Goal: Task Accomplishment & Management: Use online tool/utility

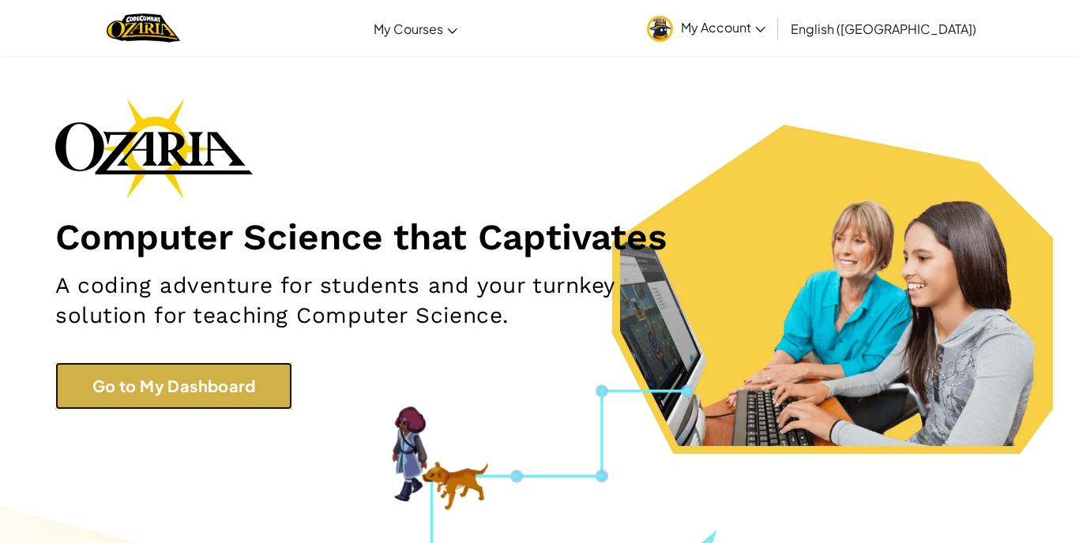
click at [235, 367] on link "Go to My Dashboard" at bounding box center [173, 386] width 237 height 47
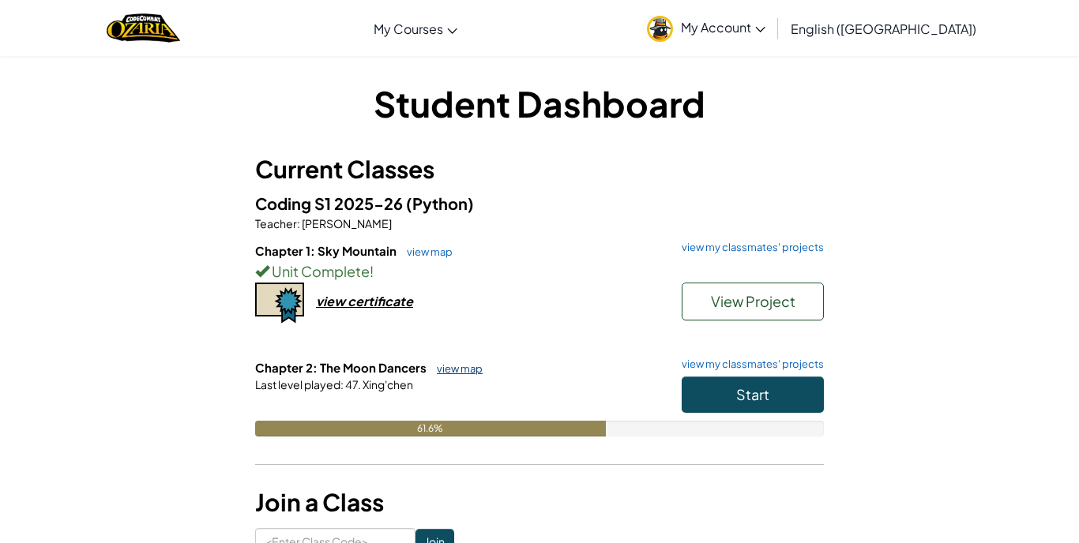
click at [450, 371] on link "view map" at bounding box center [456, 369] width 54 height 13
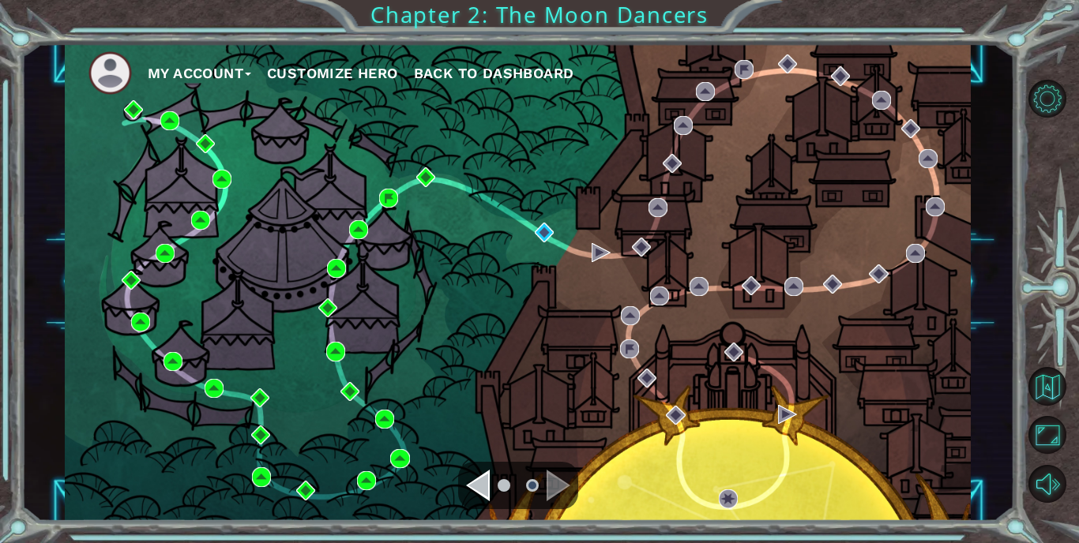
click at [482, 477] on div "Navigate to the previous page" at bounding box center [478, 486] width 24 height 32
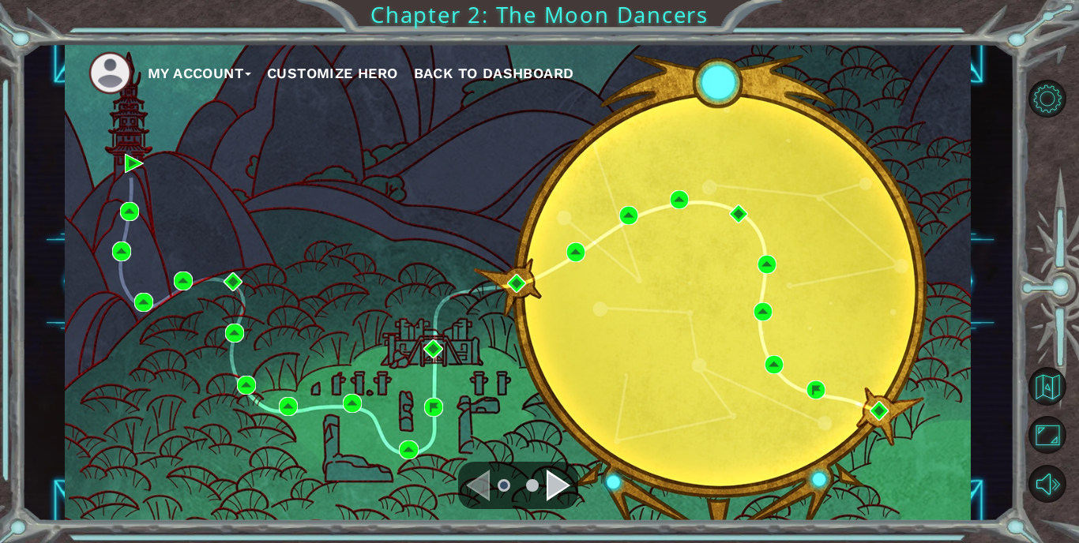
click at [552, 477] on div "Navigate to the next page" at bounding box center [559, 486] width 24 height 32
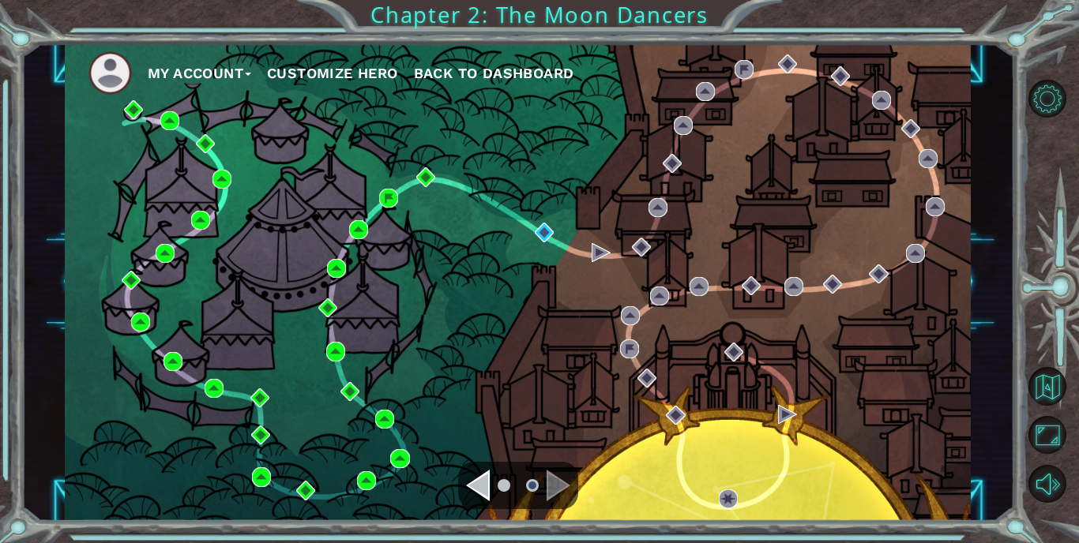
click at [469, 482] on div "Navigate to the previous page" at bounding box center [478, 486] width 24 height 32
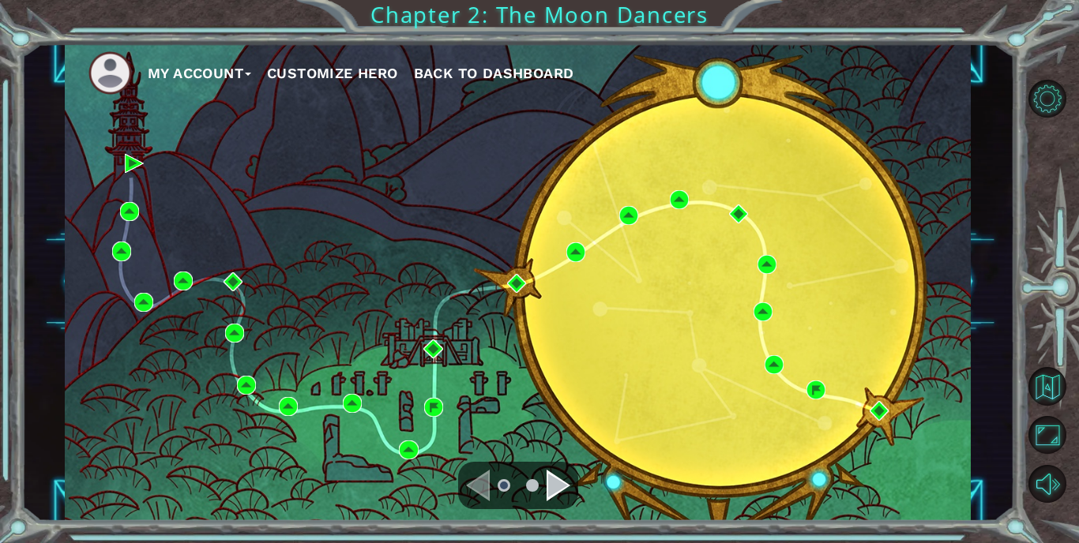
click at [508, 477] on ul at bounding box center [518, 486] width 57 height 32
click at [509, 486] on li at bounding box center [504, 485] width 13 height 13
click at [506, 486] on li at bounding box center [504, 485] width 13 height 13
click at [481, 66] on span "Back to Dashboard" at bounding box center [494, 73] width 160 height 17
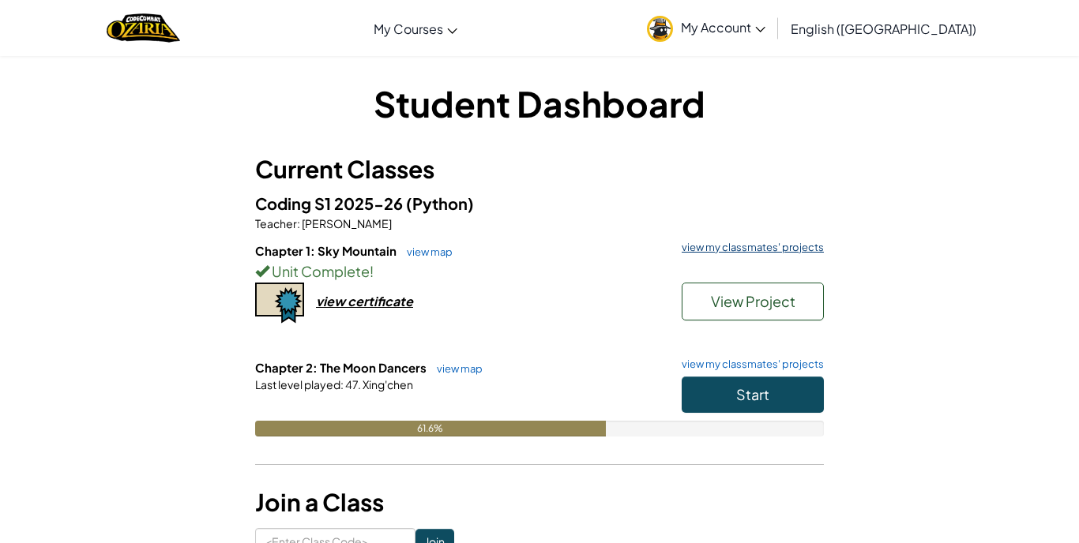
click at [715, 246] on link "view my classmates' projects" at bounding box center [749, 248] width 150 height 10
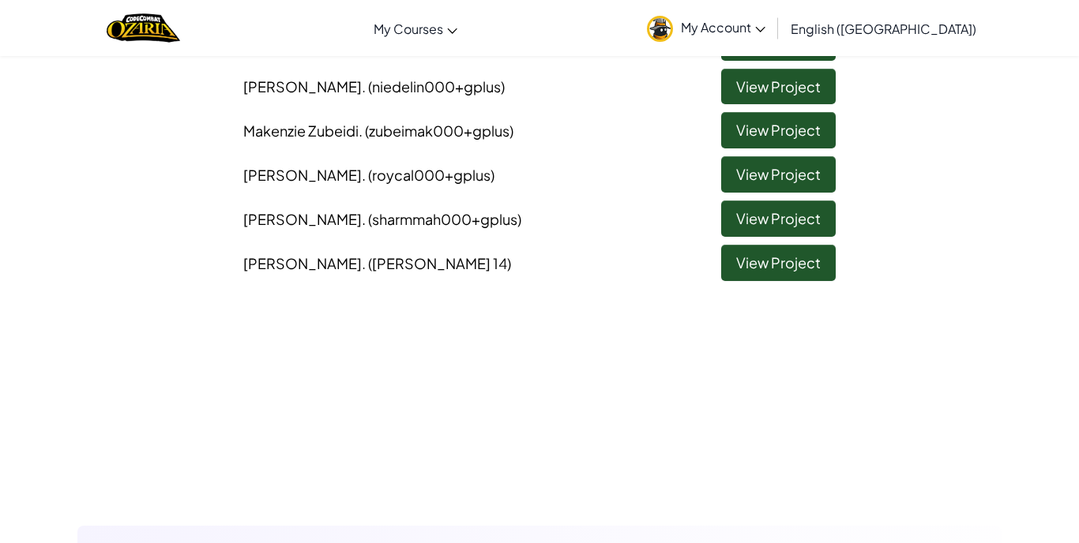
scroll to position [1233, 0]
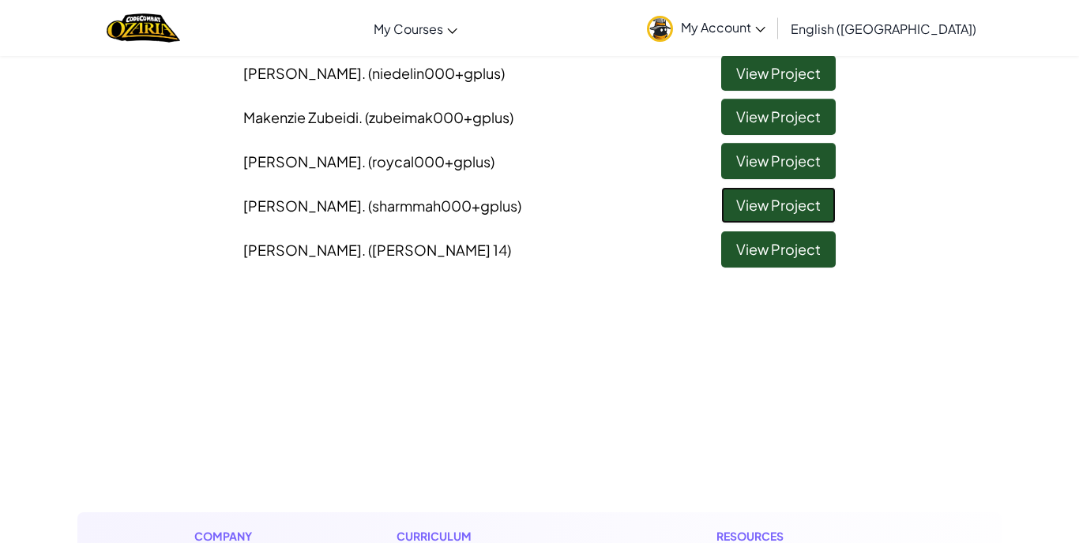
click at [732, 201] on link "View Project" at bounding box center [778, 205] width 115 height 36
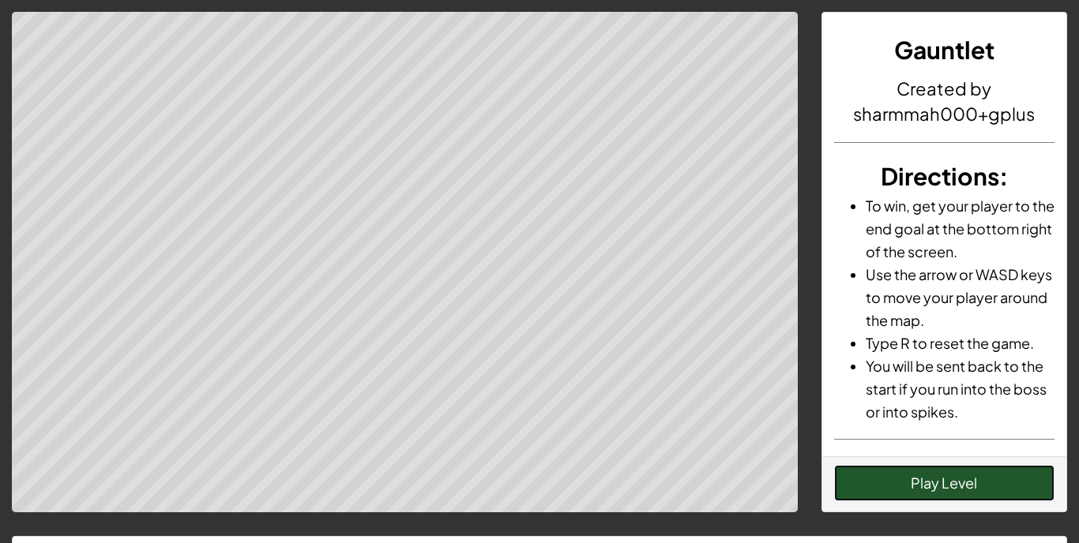
click at [952, 491] on button "Play Level" at bounding box center [944, 483] width 221 height 36
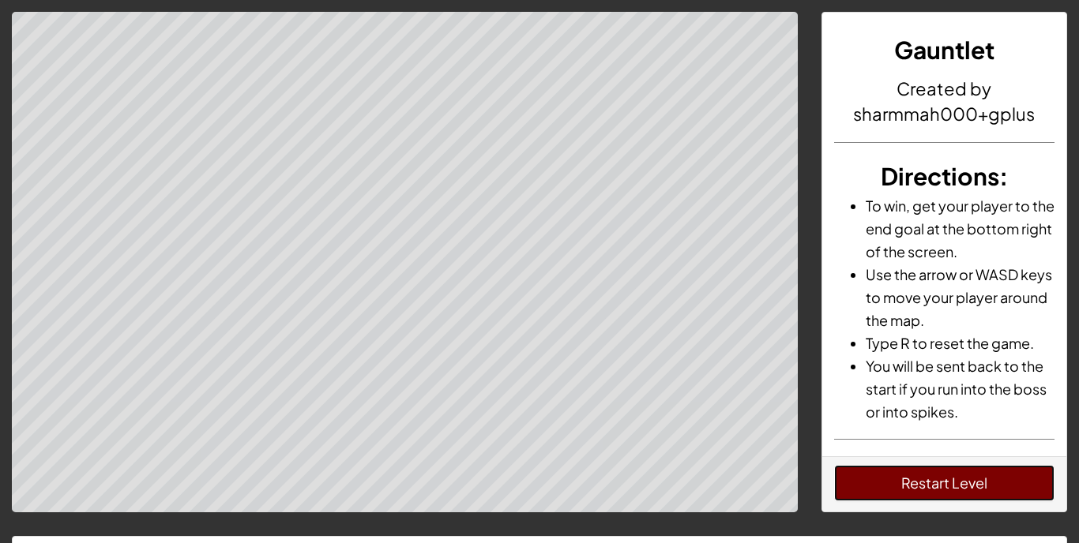
click at [893, 480] on button "Restart Level" at bounding box center [944, 483] width 221 height 36
click at [983, 479] on button "Restart Level" at bounding box center [944, 483] width 221 height 36
click at [945, 481] on button "Restart Level" at bounding box center [944, 483] width 221 height 36
